Goal: Use online tool/utility: Utilize a website feature to perform a specific function

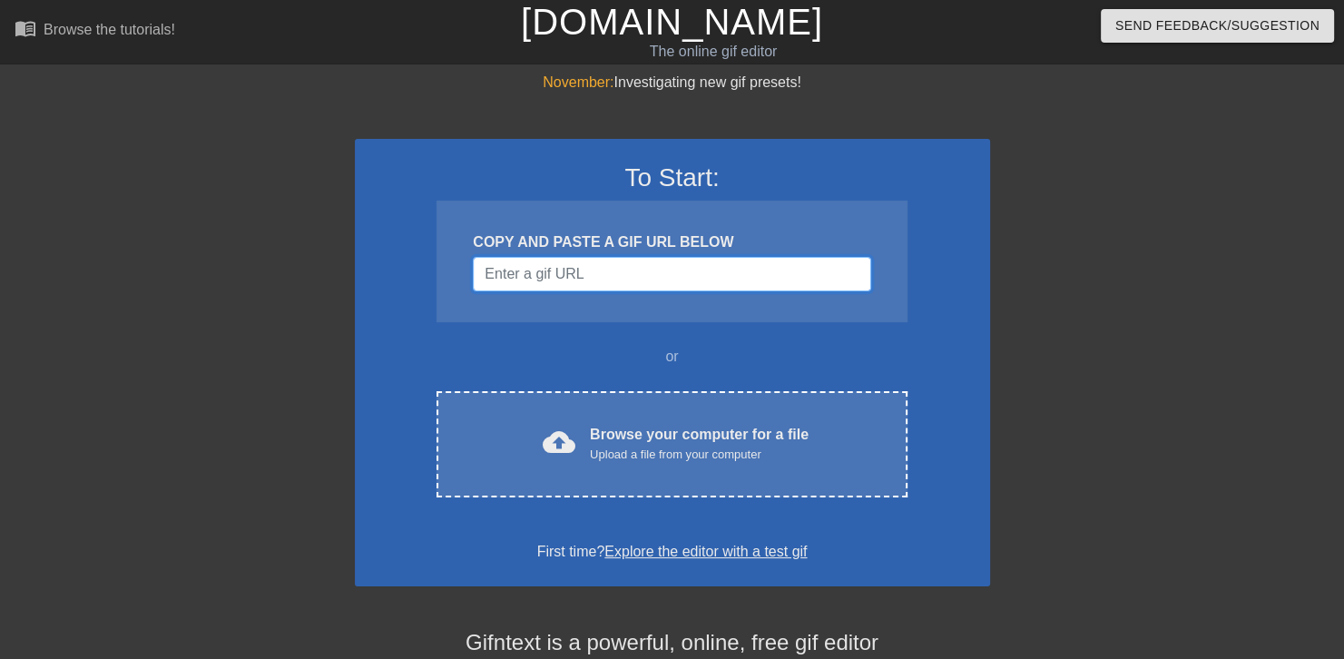
click at [562, 270] on input "Username" at bounding box center [671, 274] width 397 height 34
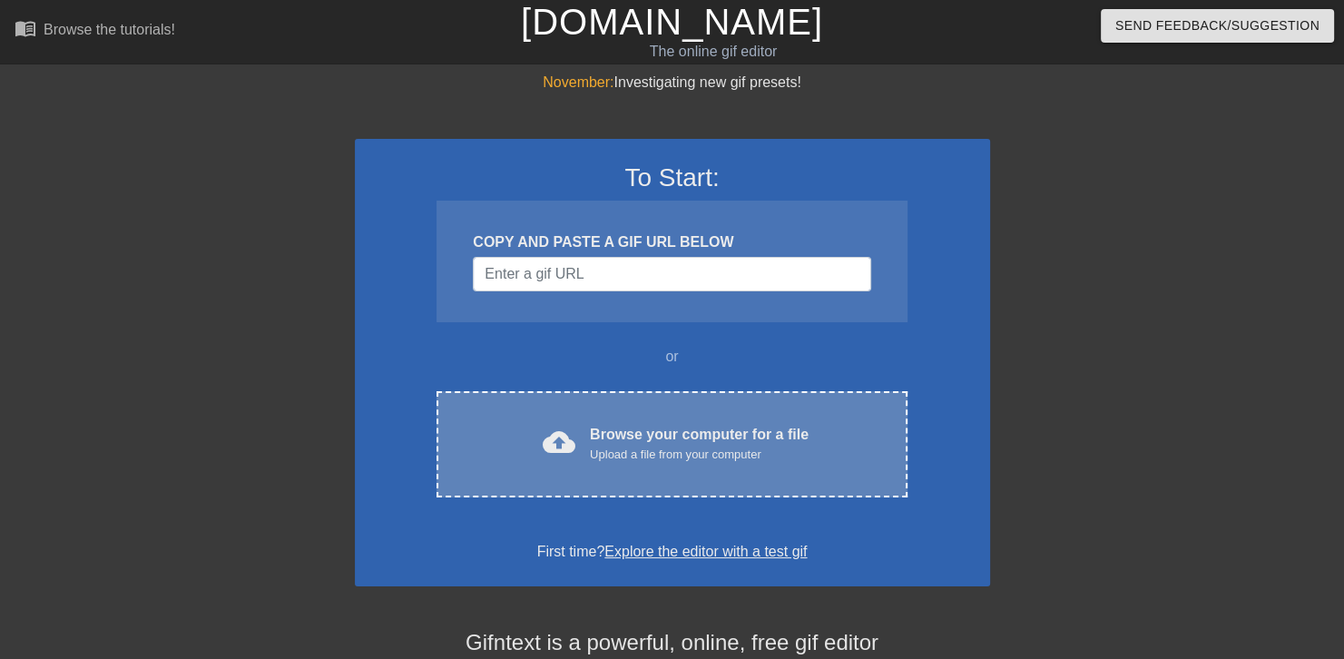
click at [614, 436] on div "Browse your computer for a file Upload a file from your computer" at bounding box center [699, 444] width 219 height 40
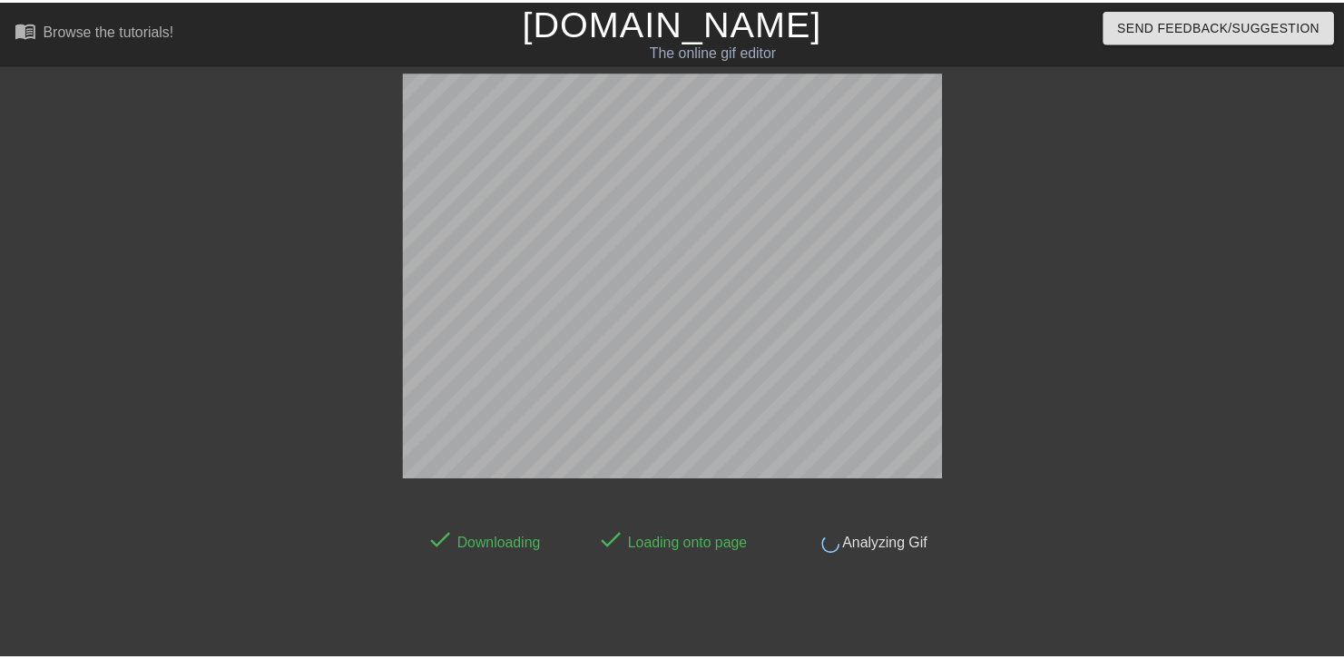
scroll to position [44, 0]
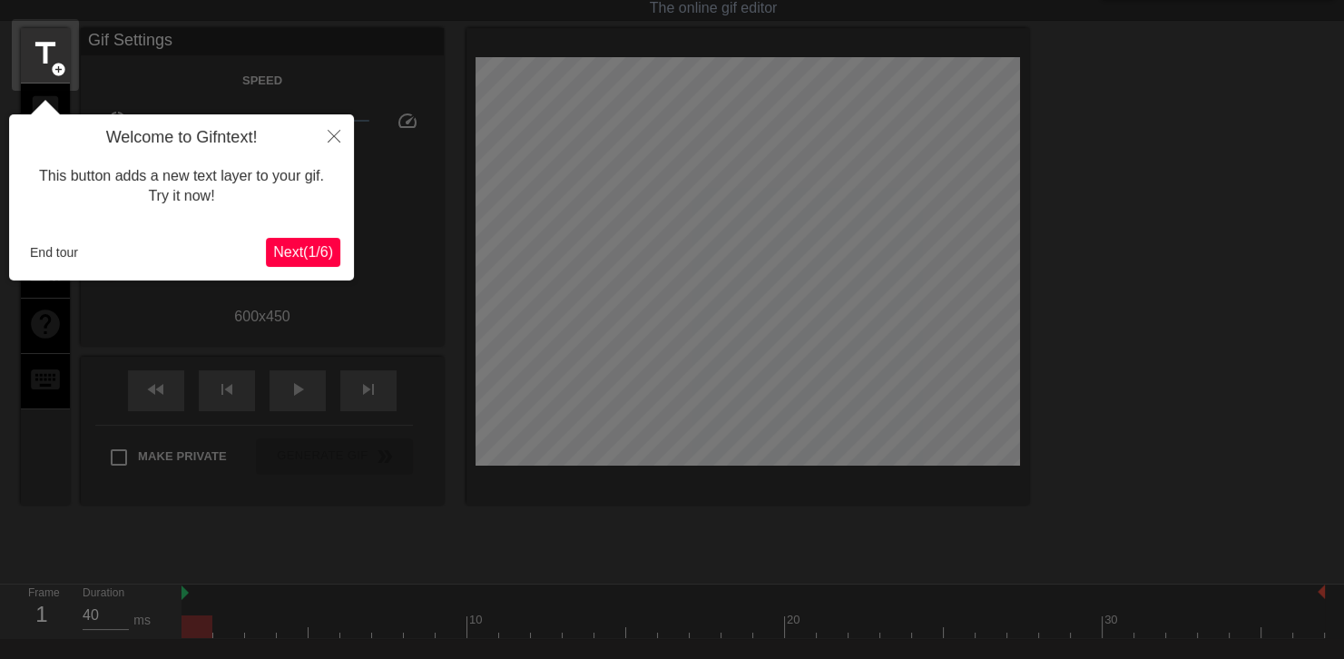
click at [335, 250] on button "Next ( 1 / 6 )" at bounding box center [303, 252] width 74 height 29
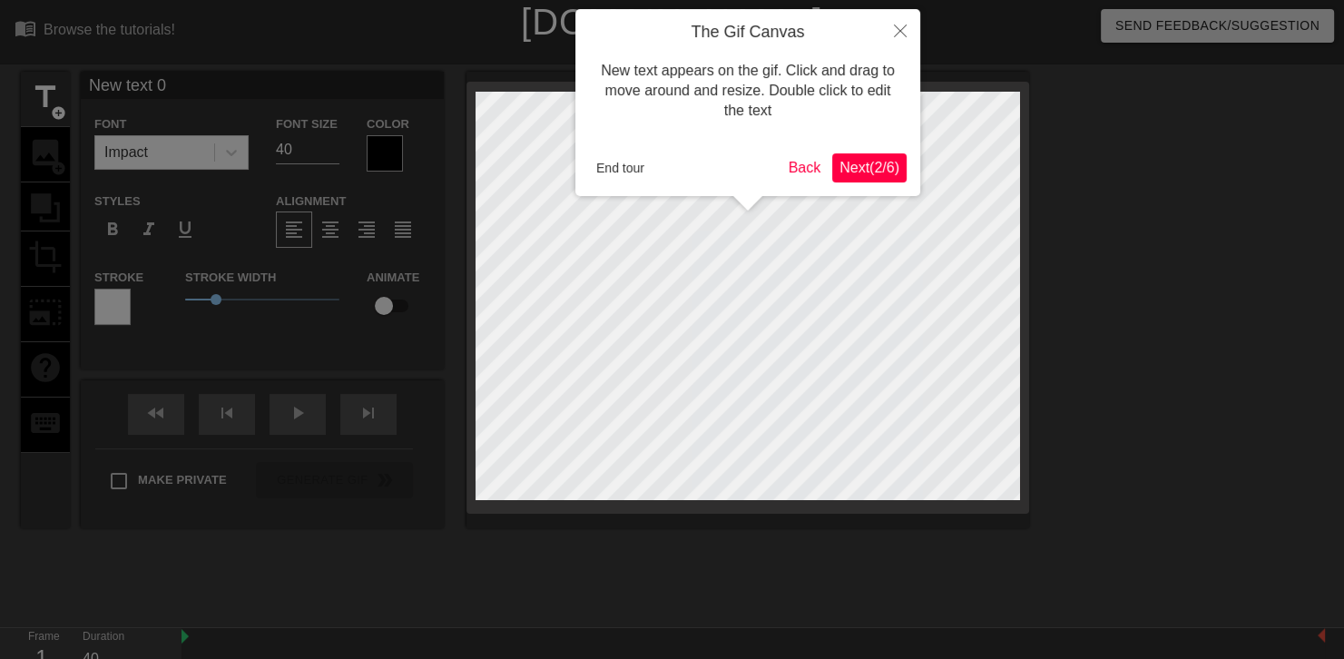
click at [892, 160] on span "Next ( 2 / 6 )" at bounding box center [869, 167] width 60 height 15
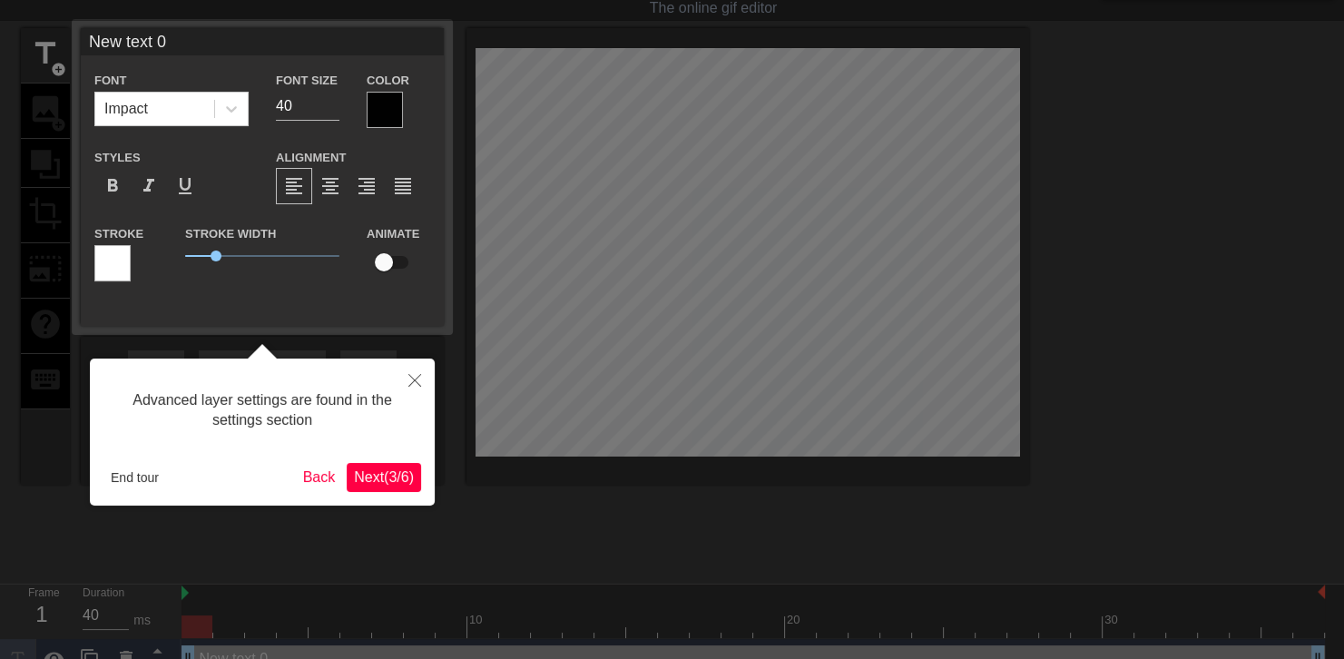
click at [383, 480] on span "Next ( 3 / 6 )" at bounding box center [384, 476] width 60 height 15
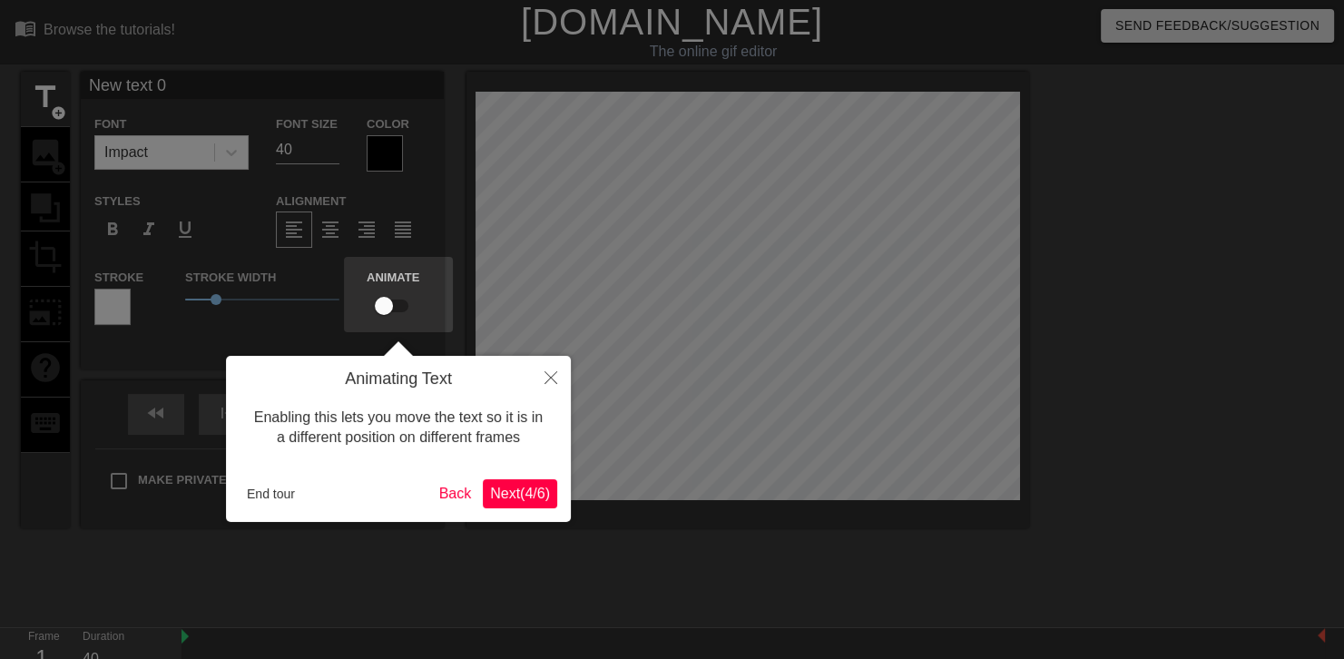
click at [520, 493] on span "Next ( 4 / 6 )" at bounding box center [520, 493] width 60 height 15
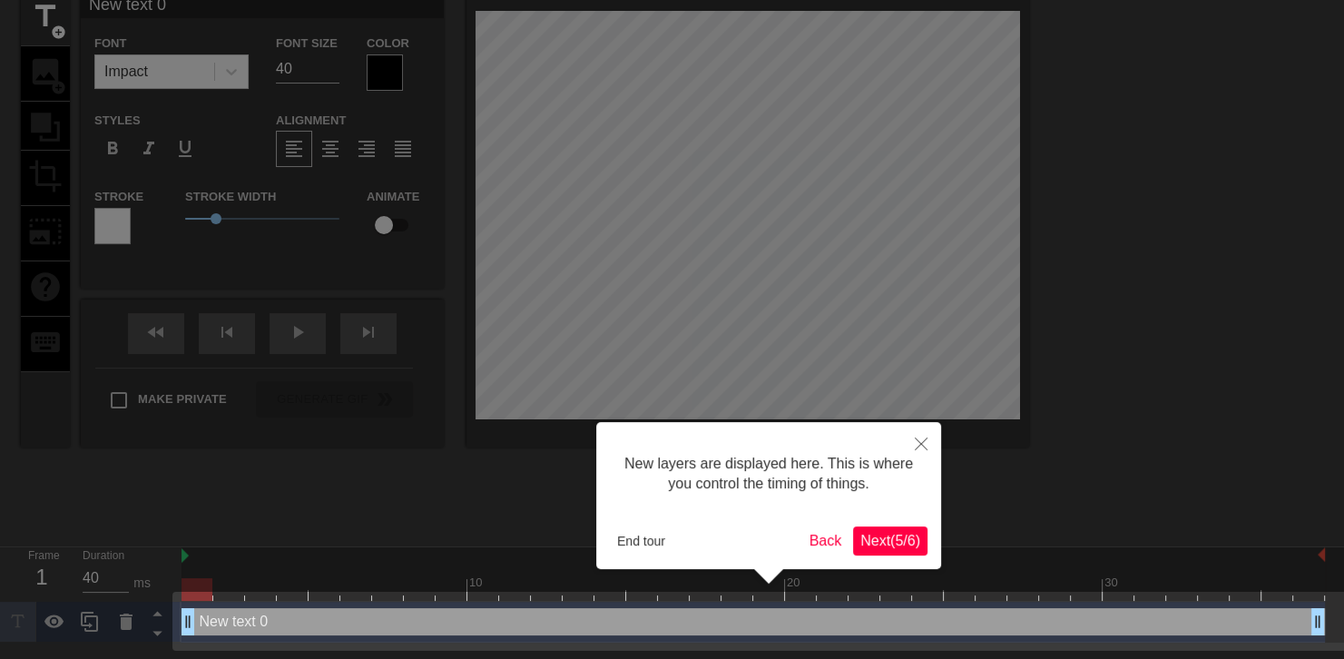
click at [861, 535] on span "Next ( 5 / 6 )" at bounding box center [890, 540] width 60 height 15
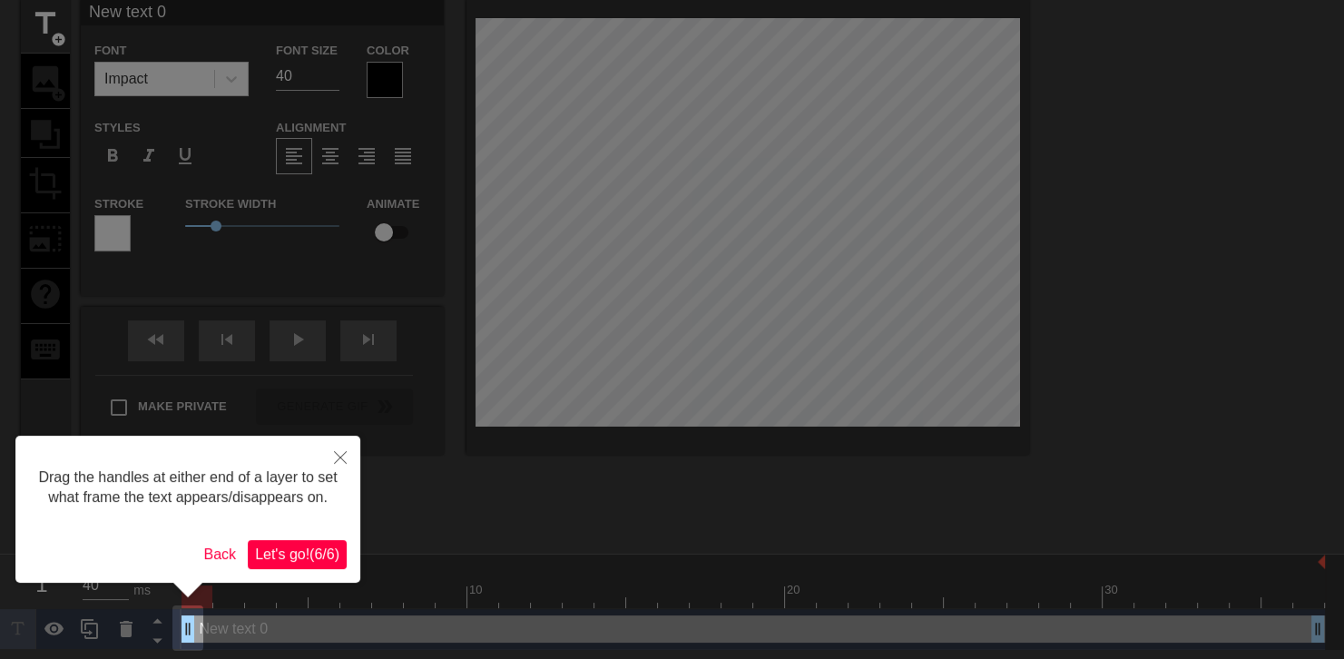
scroll to position [0, 0]
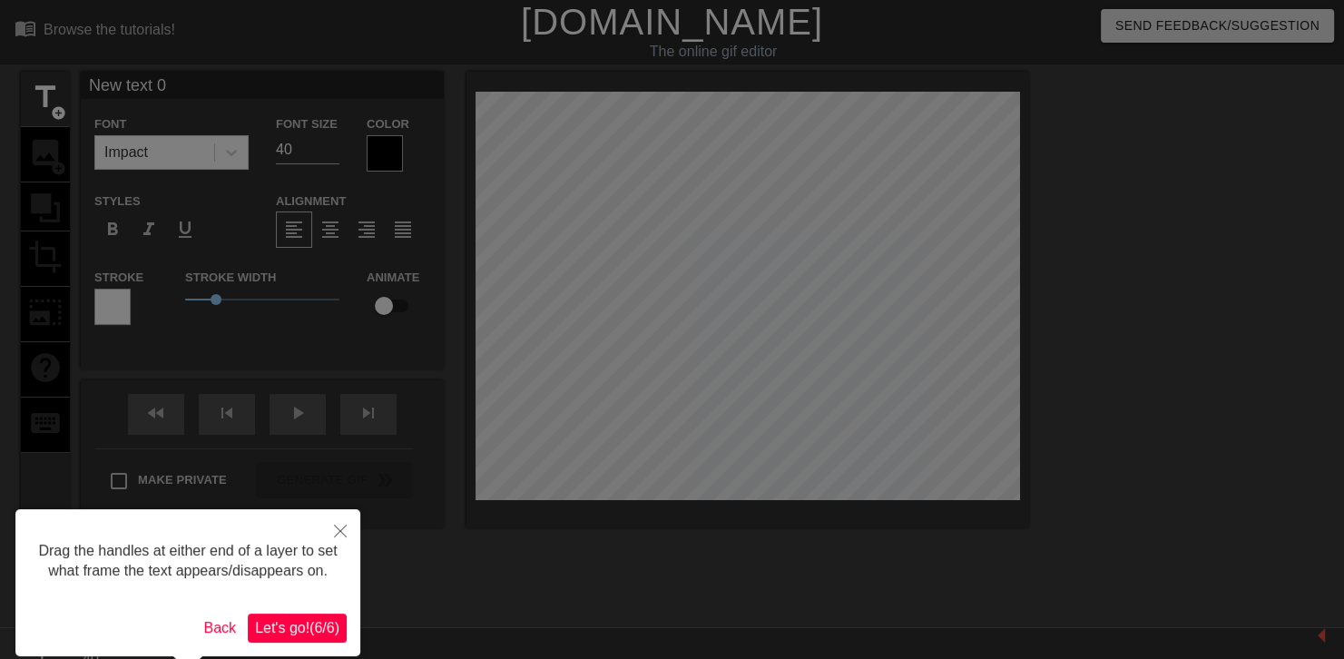
click at [280, 632] on span "Let's go! ( 6 / 6 )" at bounding box center [297, 627] width 84 height 15
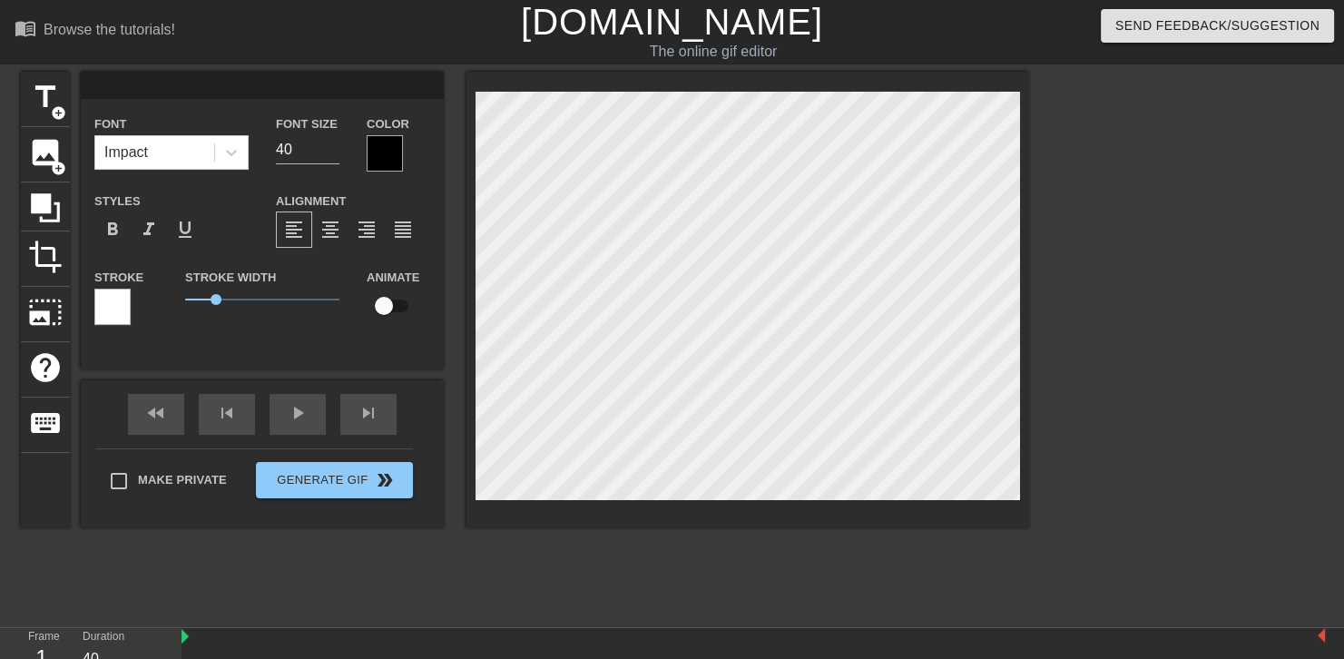
scroll to position [2, 3]
